Goal: Navigation & Orientation: Understand site structure

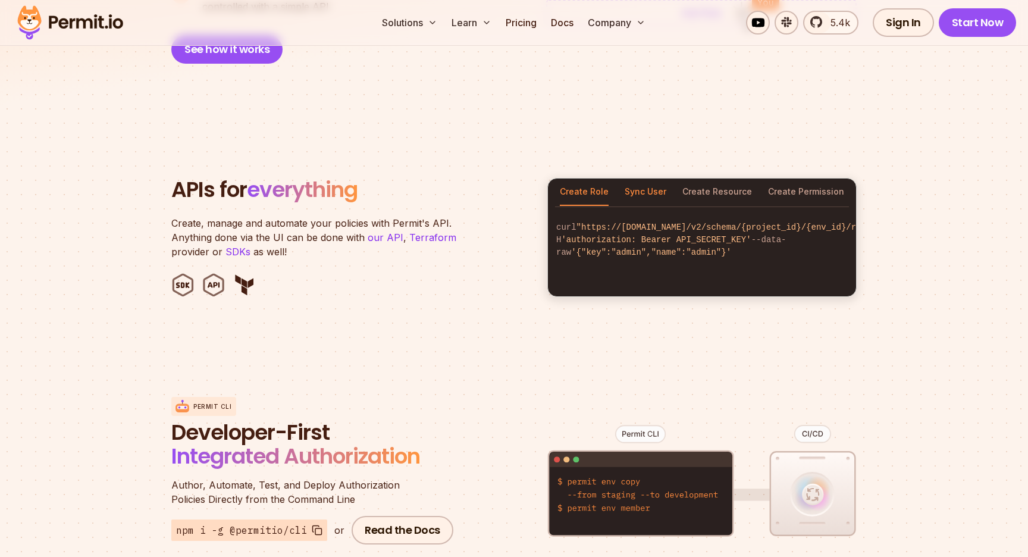
click at [648, 179] on button "Sync User" at bounding box center [646, 192] width 42 height 27
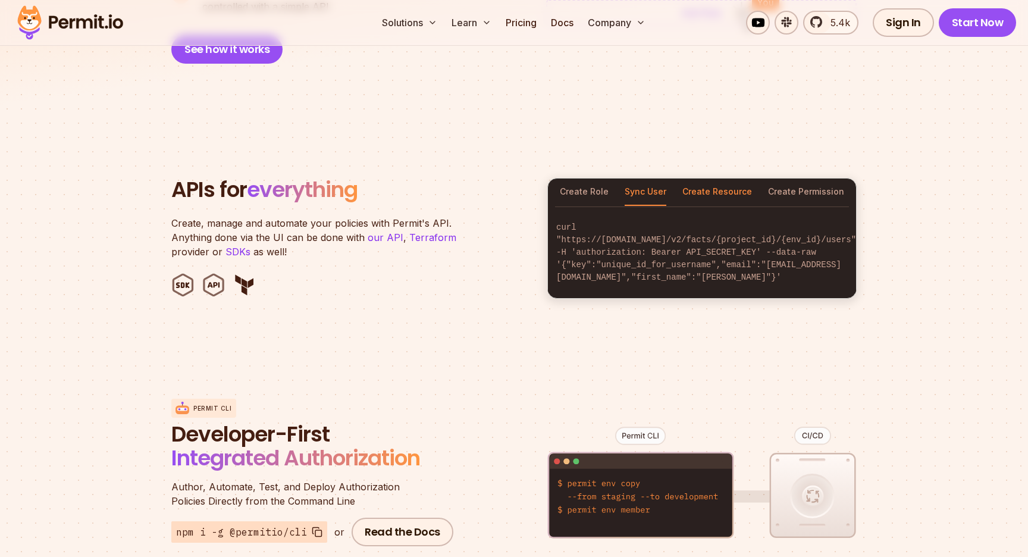
click at [715, 179] on button "Create Resource" at bounding box center [718, 192] width 70 height 27
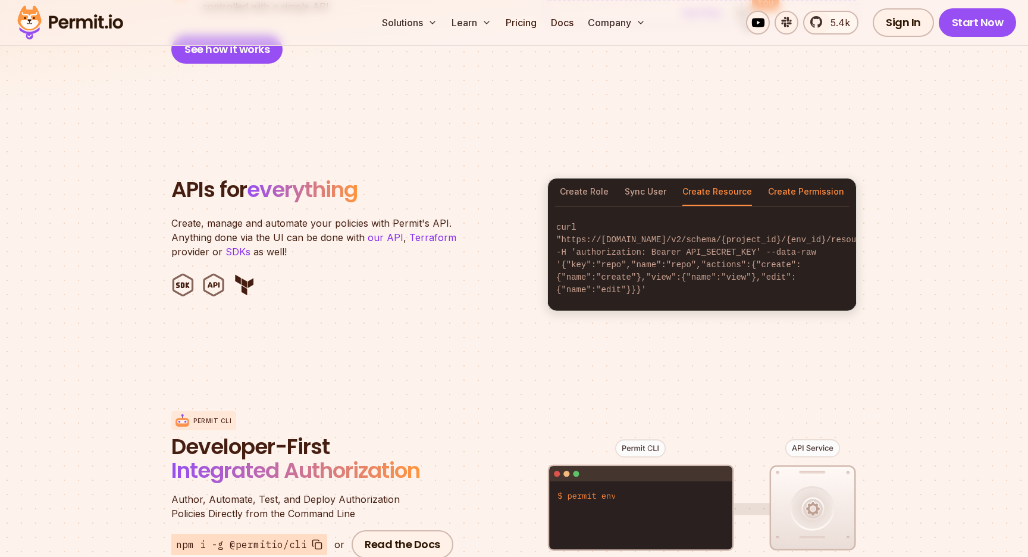
click at [778, 181] on button "Create Permission" at bounding box center [806, 192] width 76 height 27
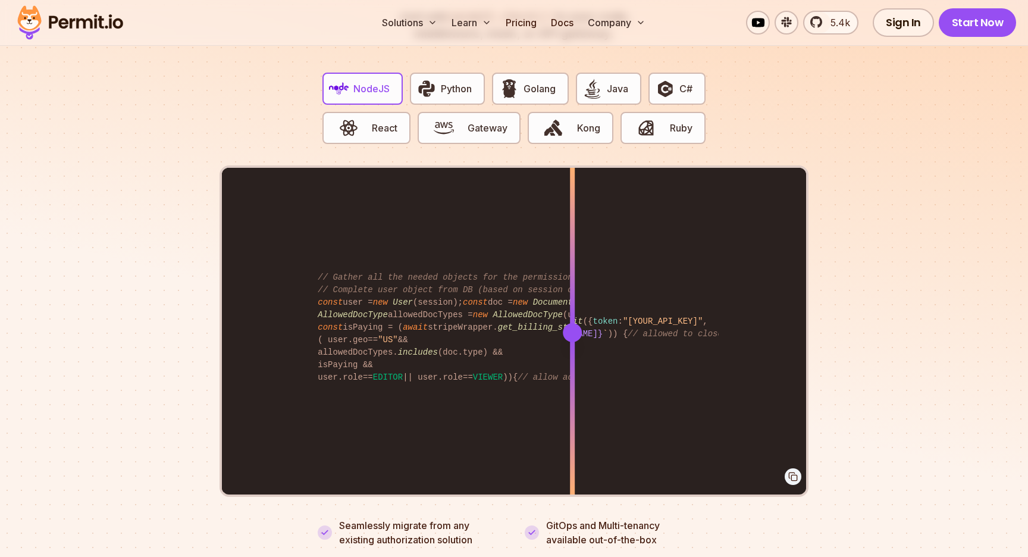
scroll to position [2350, 0]
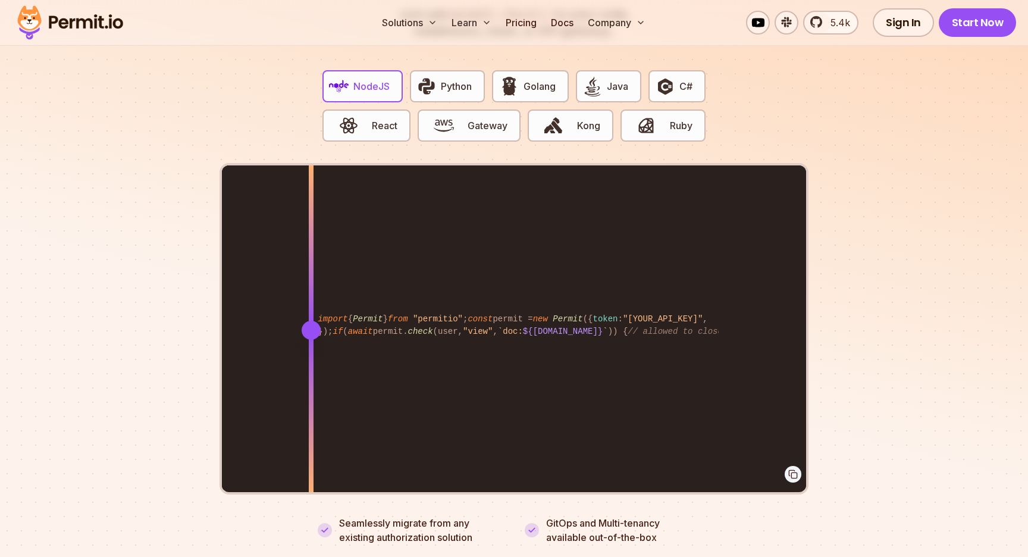
drag, startPoint x: 570, startPoint y: 318, endPoint x: 311, endPoint y: 359, distance: 261.6
click at [311, 359] on div at bounding box center [311, 329] width 5 height 329
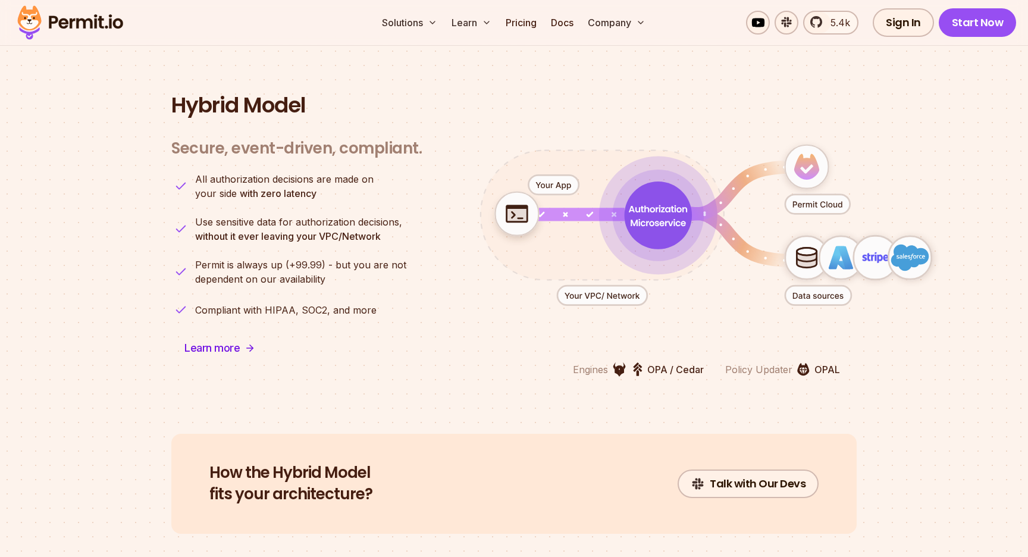
scroll to position [2927, 0]
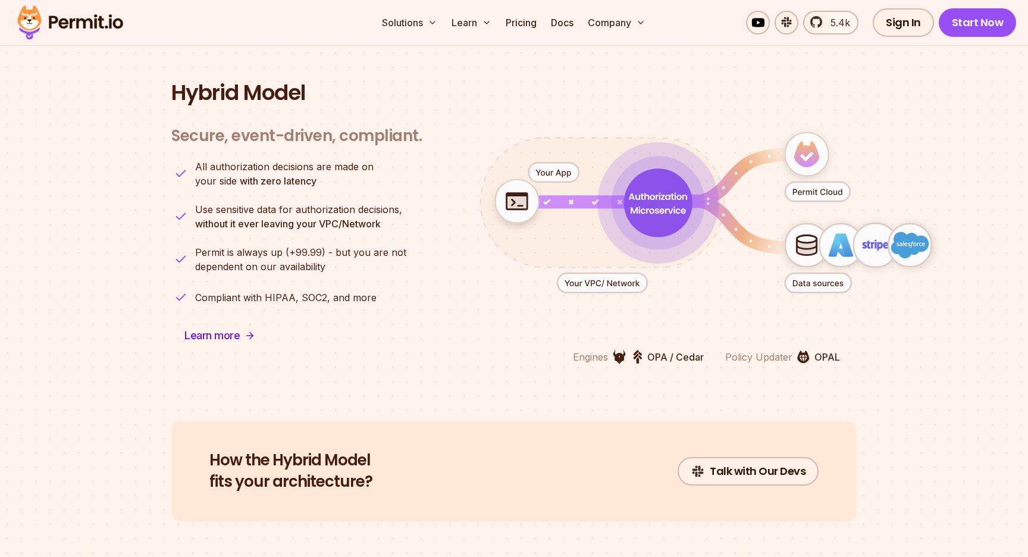
click at [614, 215] on icon "animation" at bounding box center [658, 202] width 121 height 121
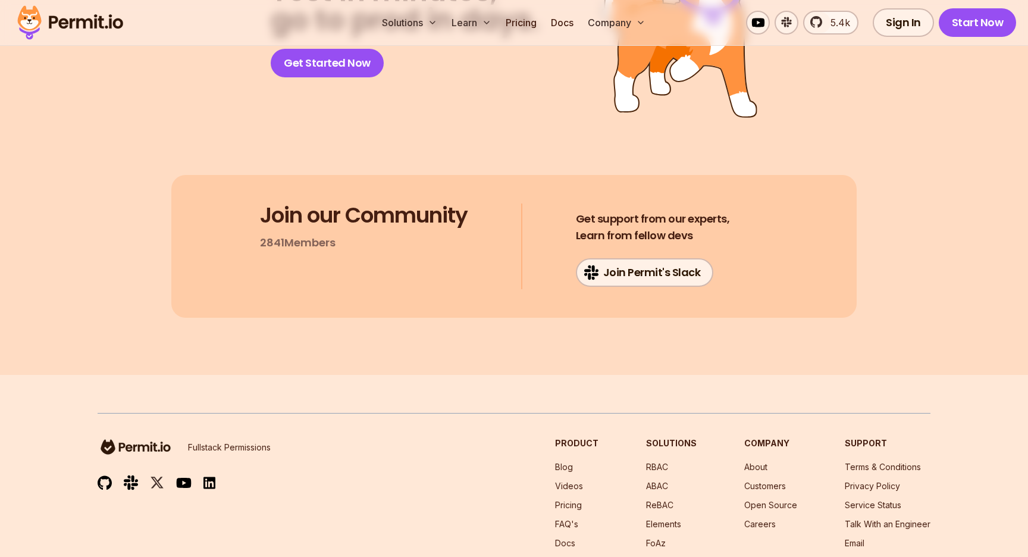
scroll to position [6360, 0]
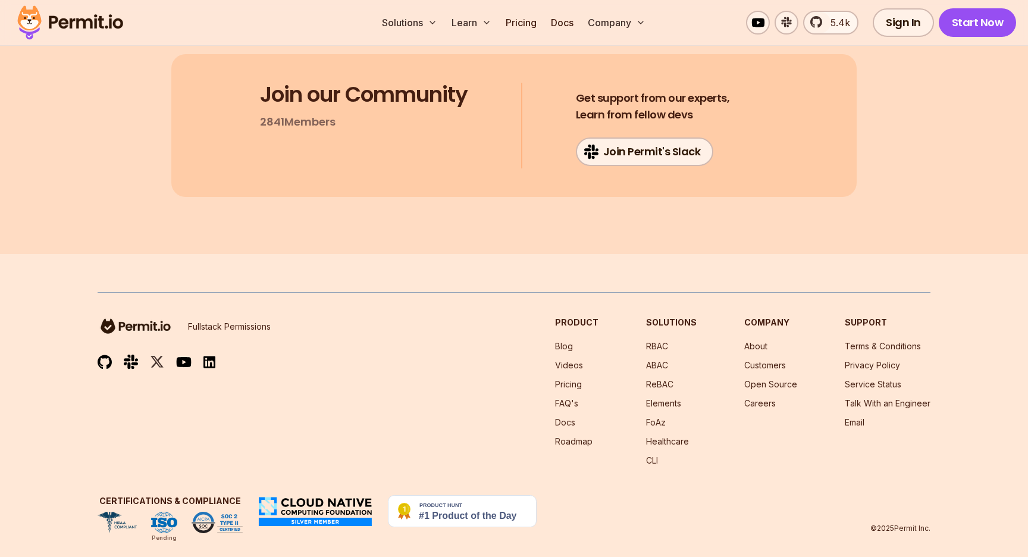
click at [396, 386] on div "Fullstack Permissions Product Blog Videos Pricing FAQ's Docs Roadmap Solutions …" at bounding box center [514, 392] width 833 height 150
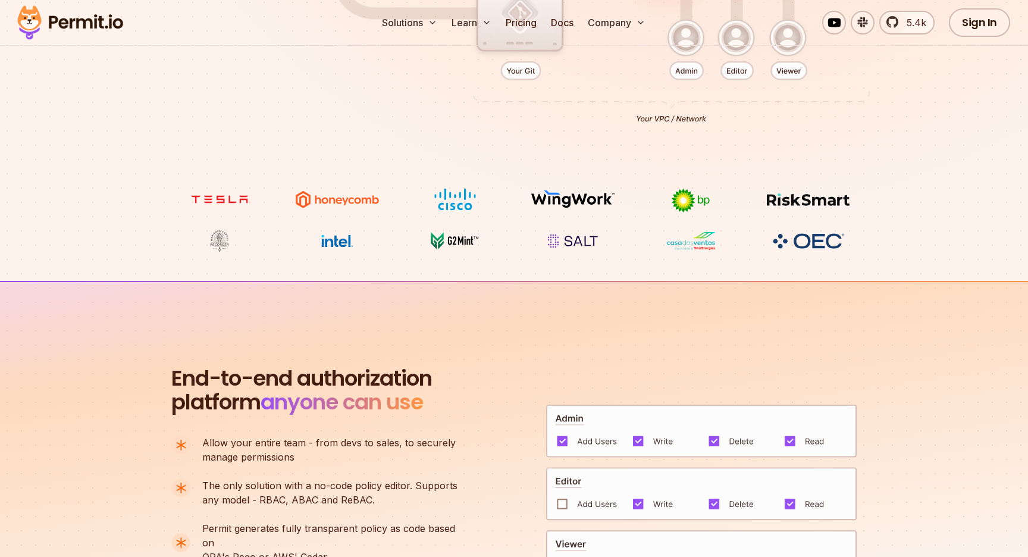
scroll to position [0, 0]
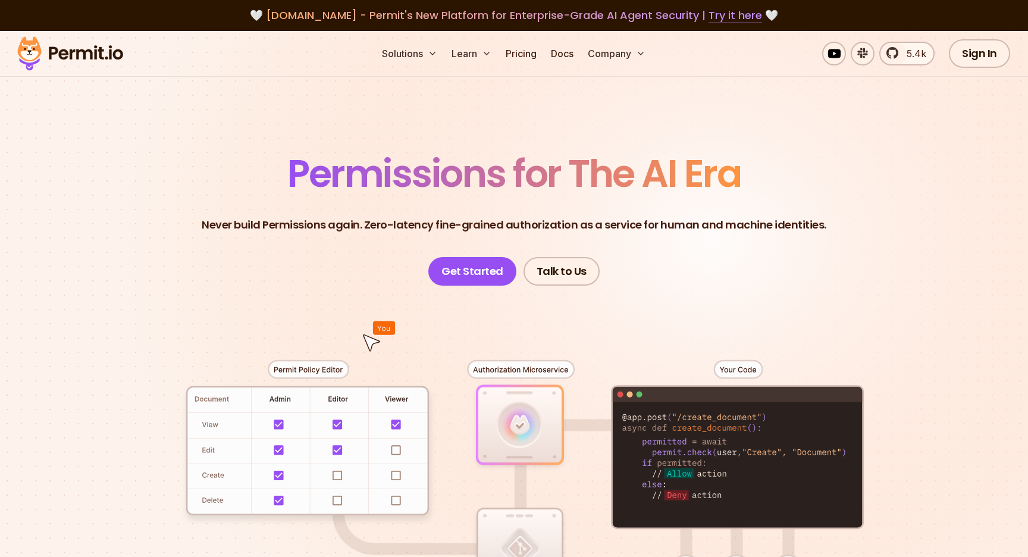
click at [448, 182] on span "Permissions for The AI Era" at bounding box center [513, 173] width 453 height 53
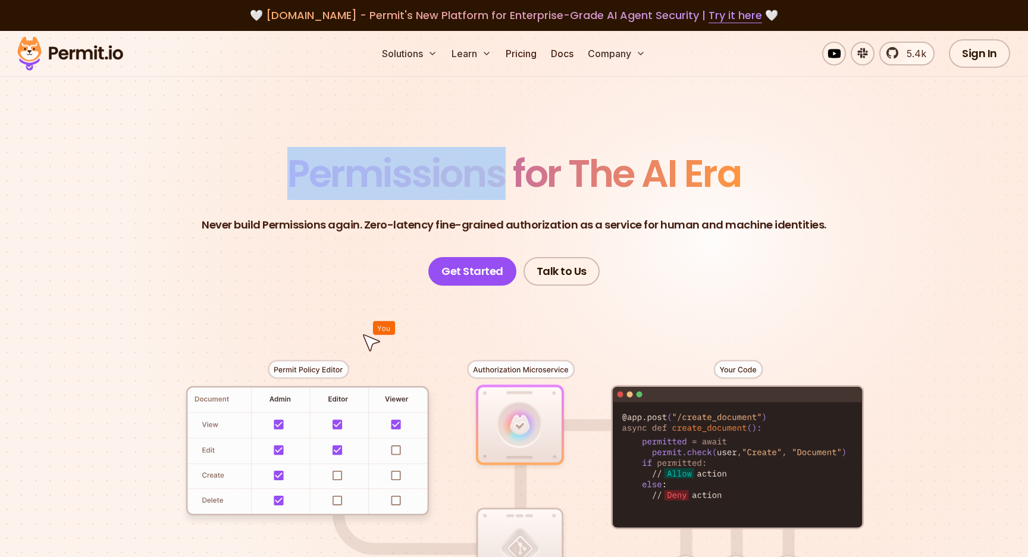
click at [448, 182] on span "Permissions for The AI Era" at bounding box center [513, 173] width 453 height 53
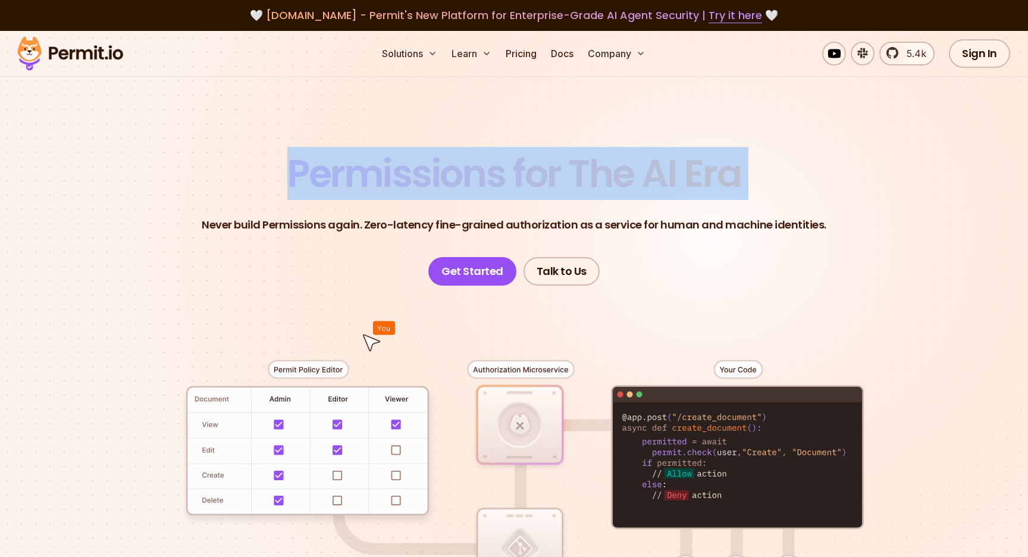
click at [543, 180] on span "Permissions for The AI Era" at bounding box center [513, 173] width 453 height 53
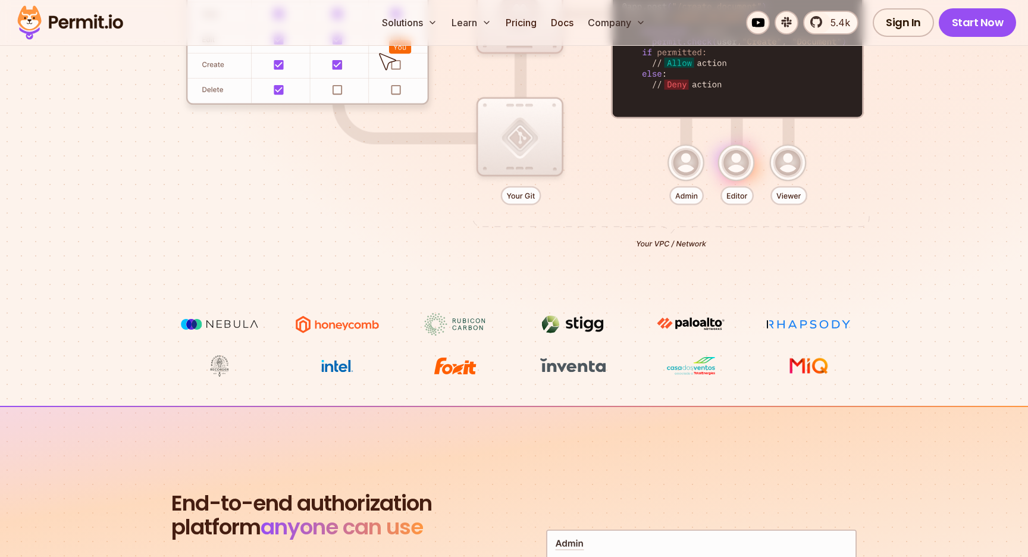
scroll to position [415, 0]
